Goal: Consume media (video, audio)

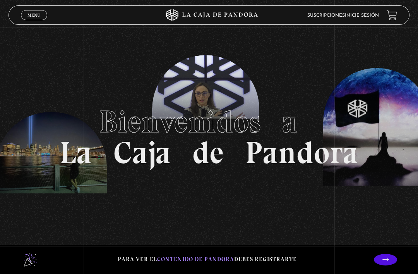
click at [366, 14] on link "Inicie sesión" at bounding box center [362, 15] width 34 height 5
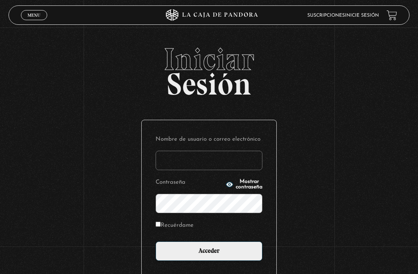
type input "[EMAIL_ADDRESS][DOMAIN_NAME]"
click at [209, 255] on input "Acceder" at bounding box center [209, 250] width 107 height 19
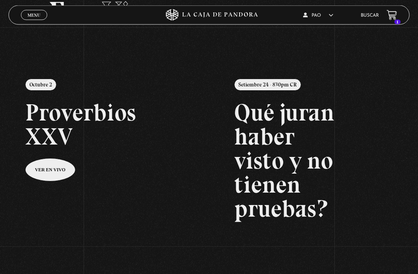
scroll to position [57, 0]
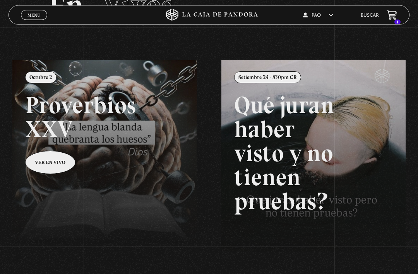
click at [60, 166] on link at bounding box center [221, 197] width 418 height 274
